Goal: Information Seeking & Learning: Learn about a topic

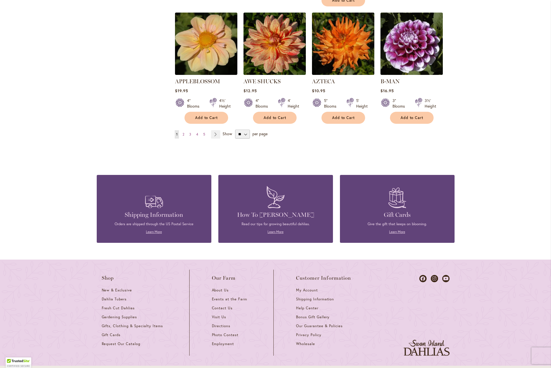
scroll to position [308, 0]
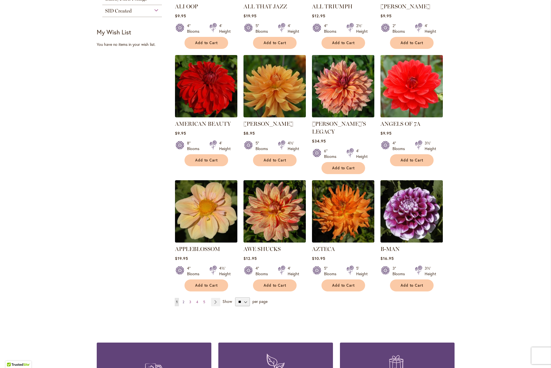
click at [183, 300] on span "2" at bounding box center [184, 302] width 2 height 4
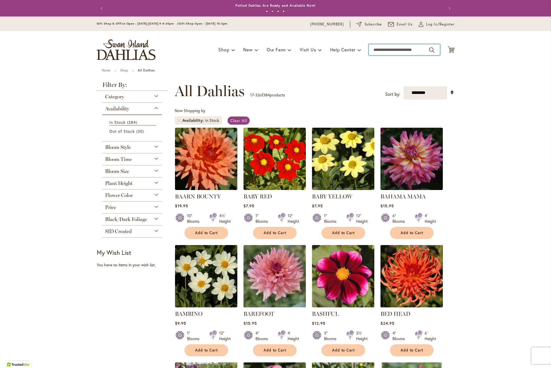
click at [412, 50] on input "Search" at bounding box center [404, 49] width 71 height 11
type input "**********"
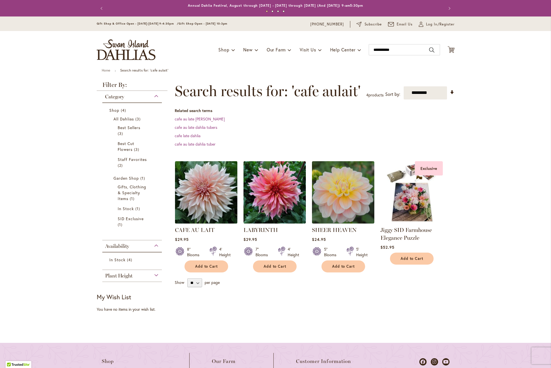
click at [203, 202] on img at bounding box center [205, 192] width 65 height 65
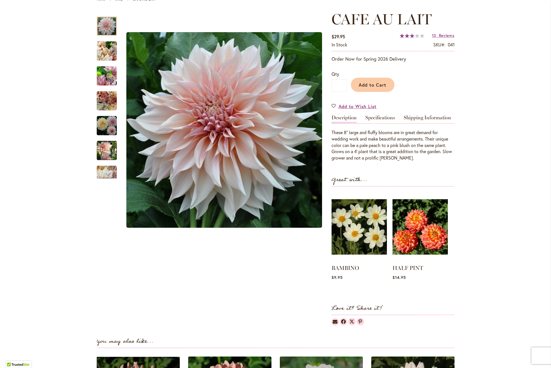
scroll to position [56, 0]
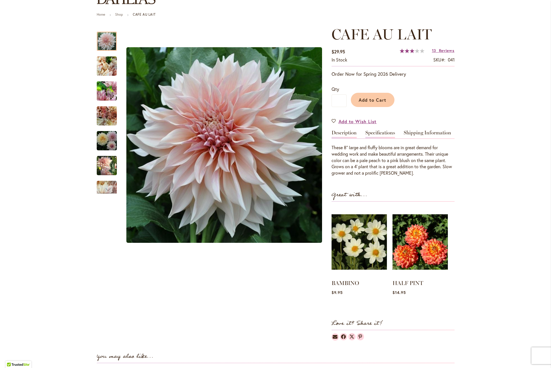
click at [381, 131] on link "Specifications" at bounding box center [380, 134] width 30 height 8
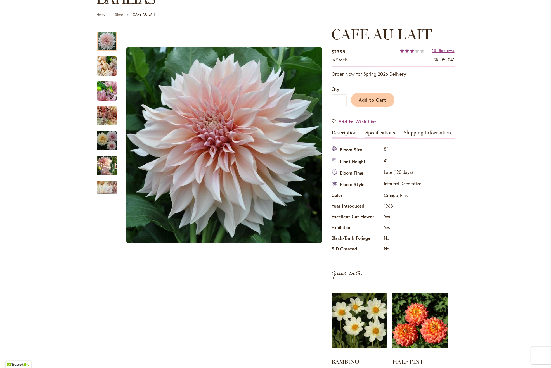
click at [347, 135] on link "Description" at bounding box center [344, 134] width 25 height 8
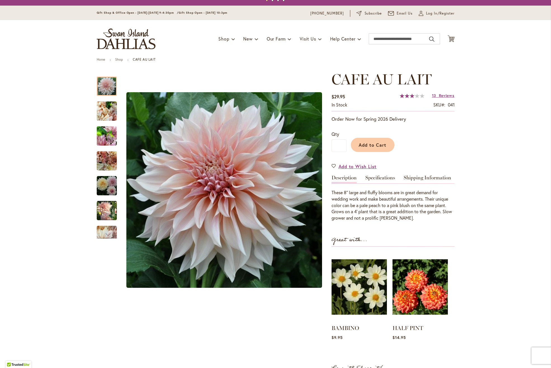
scroll to position [0, 0]
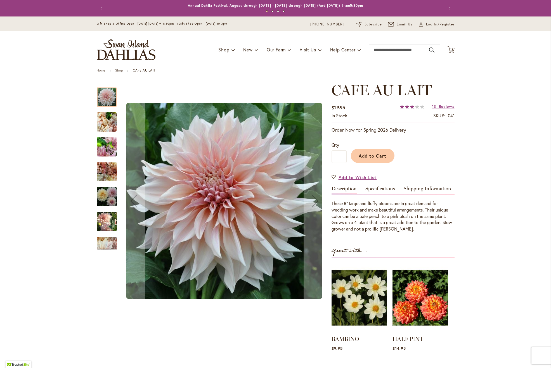
click at [112, 131] on img "Café Au Lait" at bounding box center [107, 122] width 20 height 27
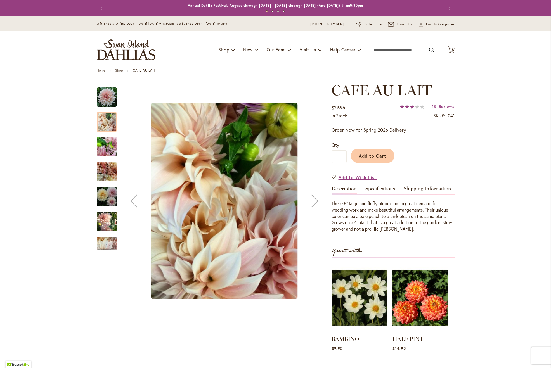
click at [105, 145] on img "Café Au Lait" at bounding box center [107, 147] width 20 height 27
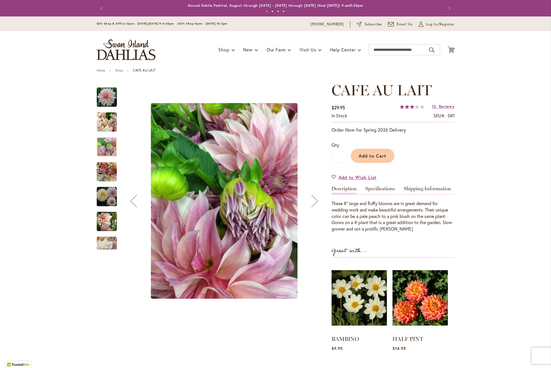
click at [103, 149] on div at bounding box center [107, 146] width 20 height 19
click at [103, 167] on img "Café Au Lait" at bounding box center [107, 172] width 20 height 20
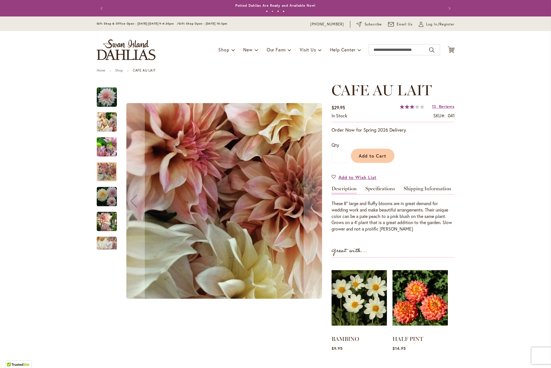
click at [100, 198] on img "Café Au Lait" at bounding box center [107, 197] width 20 height 20
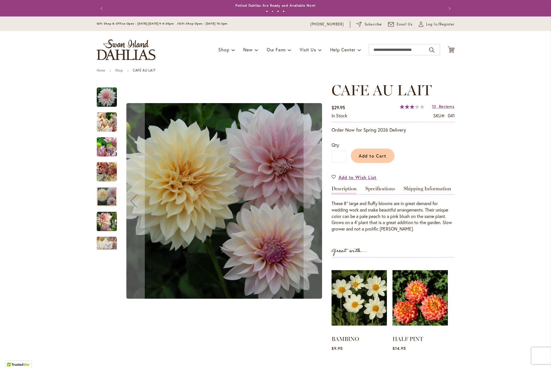
click at [104, 223] on img "Café Au Lait" at bounding box center [107, 221] width 20 height 21
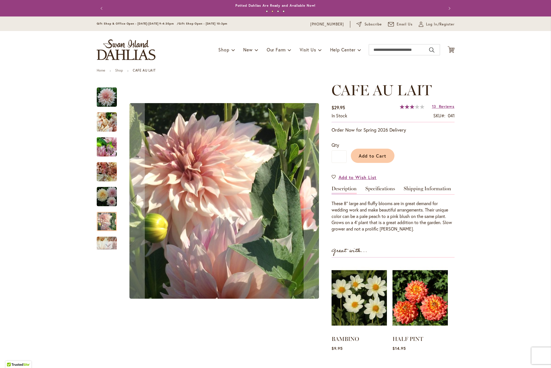
click at [105, 243] on div "Next" at bounding box center [107, 245] width 8 height 8
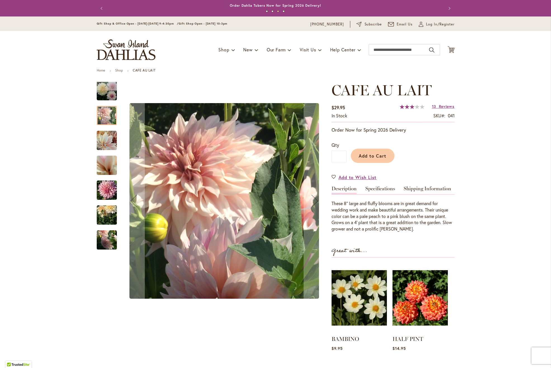
click at [106, 216] on img "Café Au Lait" at bounding box center [107, 215] width 20 height 27
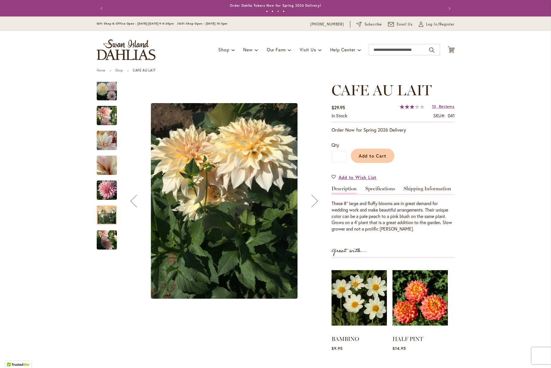
click at [105, 191] on img "Café Au Lait" at bounding box center [107, 190] width 20 height 27
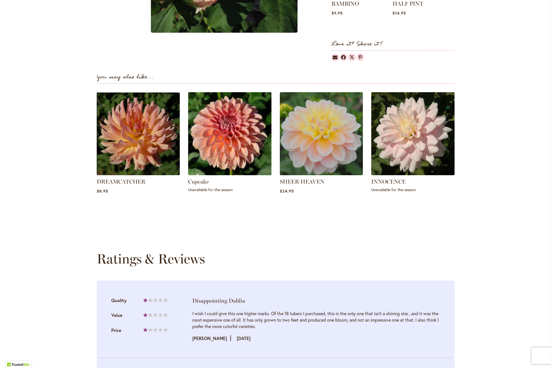
scroll to position [140, 0]
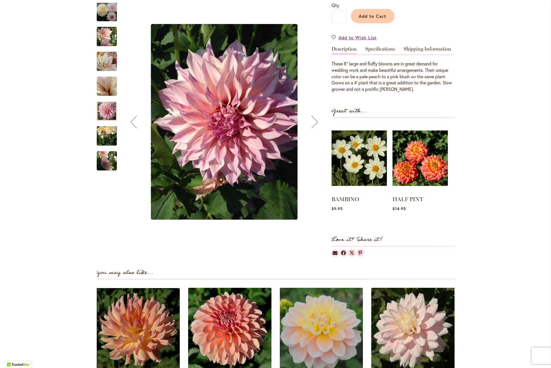
drag, startPoint x: 109, startPoint y: 86, endPoint x: 113, endPoint y: 82, distance: 5.6
click at [109, 86] on img "Café Au Lait" at bounding box center [107, 86] width 40 height 30
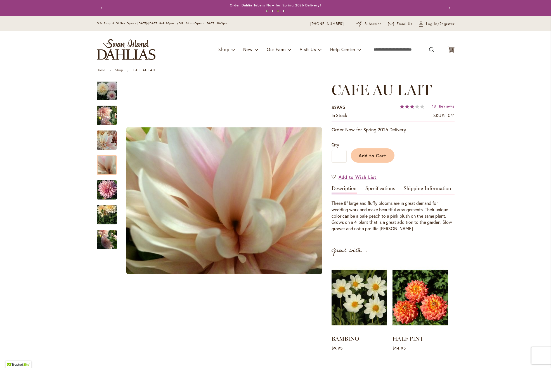
scroll to position [0, 0]
click at [436, 106] on link "13 Reviews" at bounding box center [443, 106] width 23 height 5
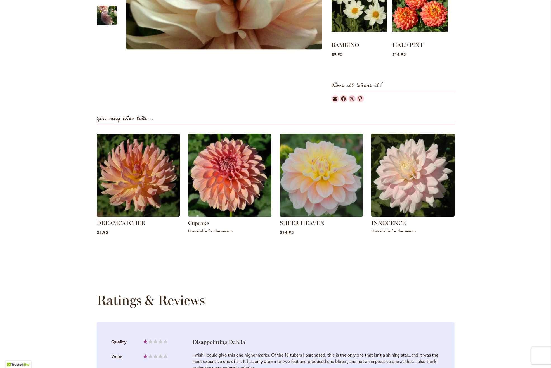
scroll to position [321, 0]
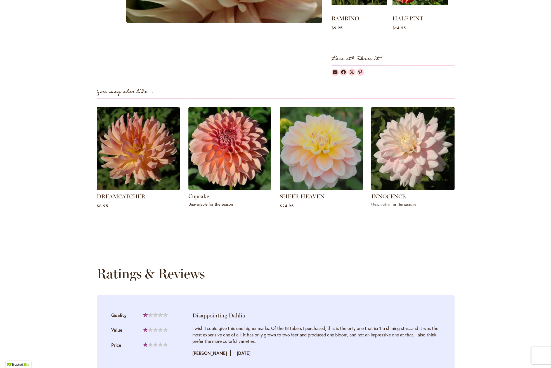
click at [225, 158] on img at bounding box center [230, 148] width 87 height 87
